Goal: Task Accomplishment & Management: Manage account settings

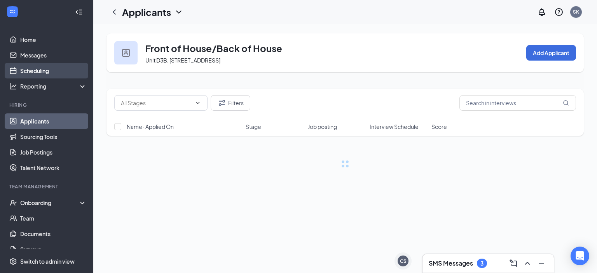
click at [32, 75] on link "Scheduling" at bounding box center [53, 71] width 66 height 16
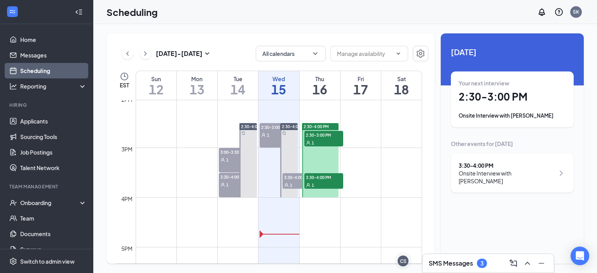
scroll to position [697, 0]
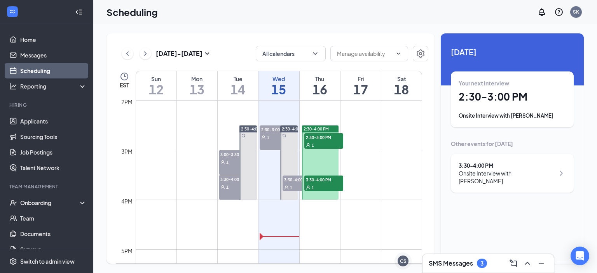
click at [271, 136] on div "1" at bounding box center [279, 137] width 38 height 8
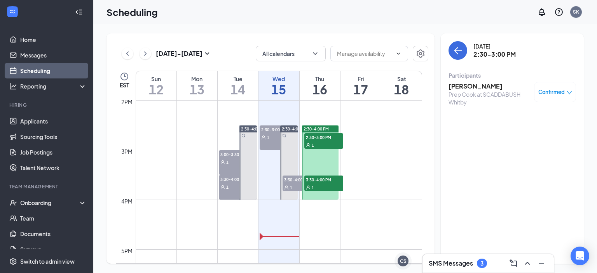
click at [562, 91] on span "Confirmed" at bounding box center [551, 92] width 26 height 8
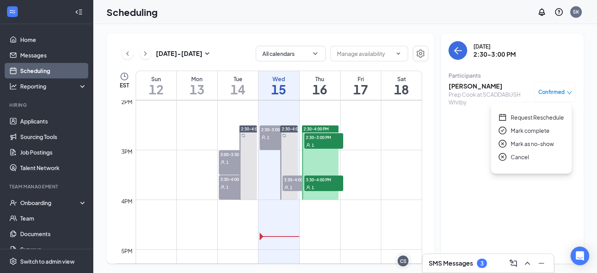
click at [524, 146] on span "Mark as no-show" at bounding box center [532, 144] width 43 height 9
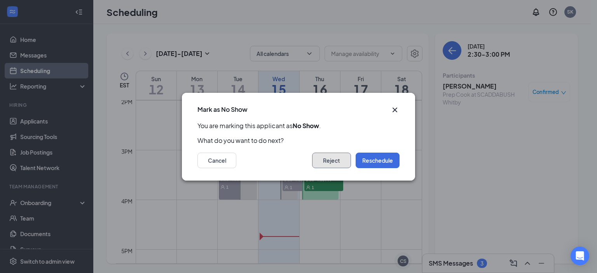
click at [336, 160] on button "Reject" at bounding box center [331, 161] width 39 height 16
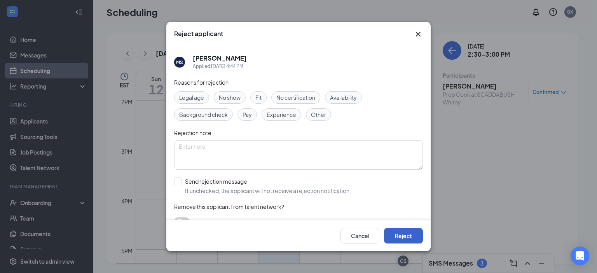
click at [401, 237] on button "Reject" at bounding box center [403, 236] width 39 height 16
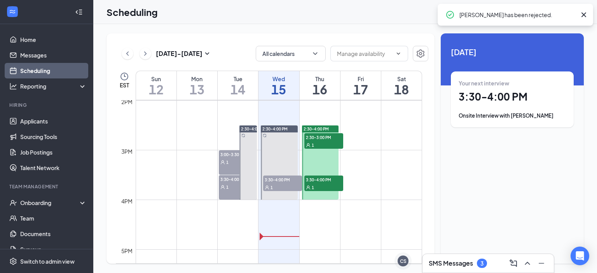
click at [285, 182] on span "3:30-4:00 PM" at bounding box center [282, 180] width 39 height 8
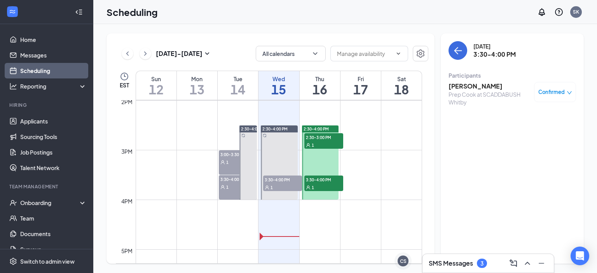
click at [547, 91] on span "Confirmed" at bounding box center [551, 92] width 26 height 8
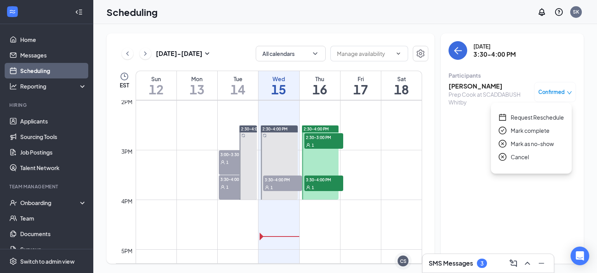
click at [517, 143] on span "Mark as no-show" at bounding box center [532, 144] width 43 height 9
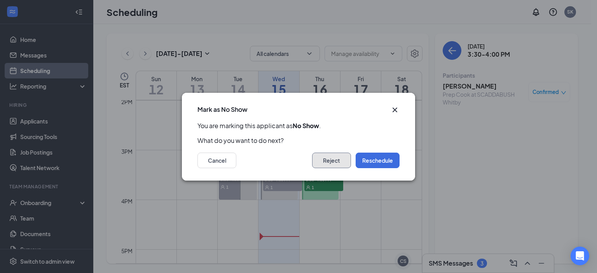
click at [337, 154] on button "Reject" at bounding box center [331, 161] width 39 height 16
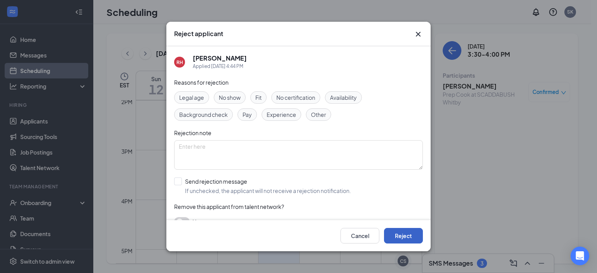
click at [399, 237] on button "Reject" at bounding box center [403, 236] width 39 height 16
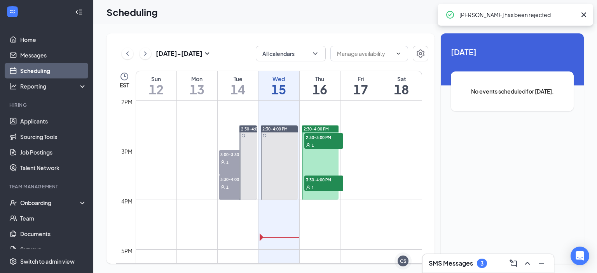
click at [225, 163] on div "1" at bounding box center [238, 162] width 38 height 8
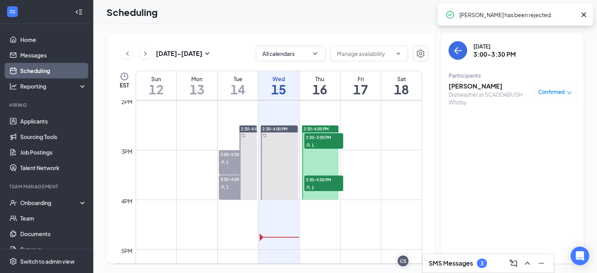
click at [555, 92] on span "Confirmed" at bounding box center [551, 92] width 26 height 8
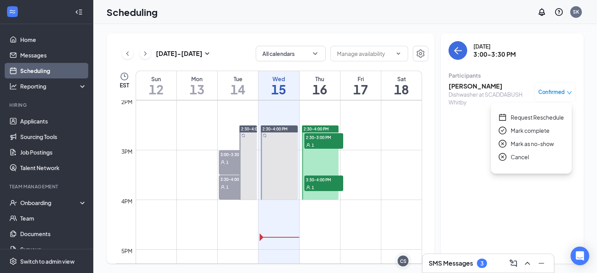
click at [529, 129] on span "Mark complete" at bounding box center [530, 130] width 39 height 9
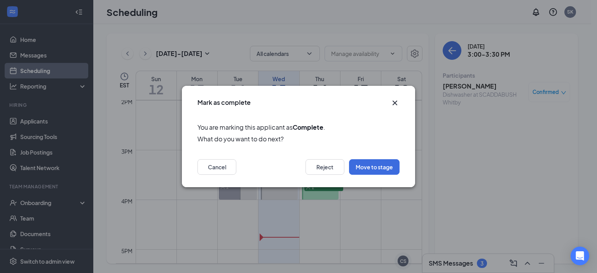
click at [393, 103] on icon "Cross" at bounding box center [394, 102] width 9 height 9
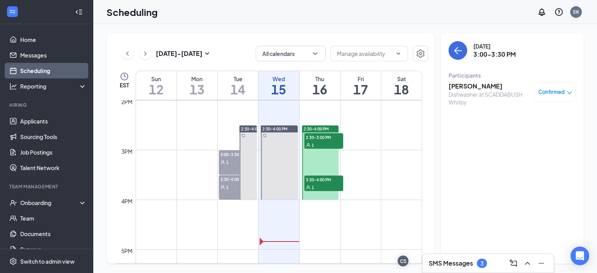
click at [320, 135] on span "2:30-3:00 PM" at bounding box center [323, 137] width 39 height 8
click at [316, 178] on span "3:30-4:00 PM" at bounding box center [323, 180] width 39 height 8
